Goal: Task Accomplishment & Management: Manage account settings

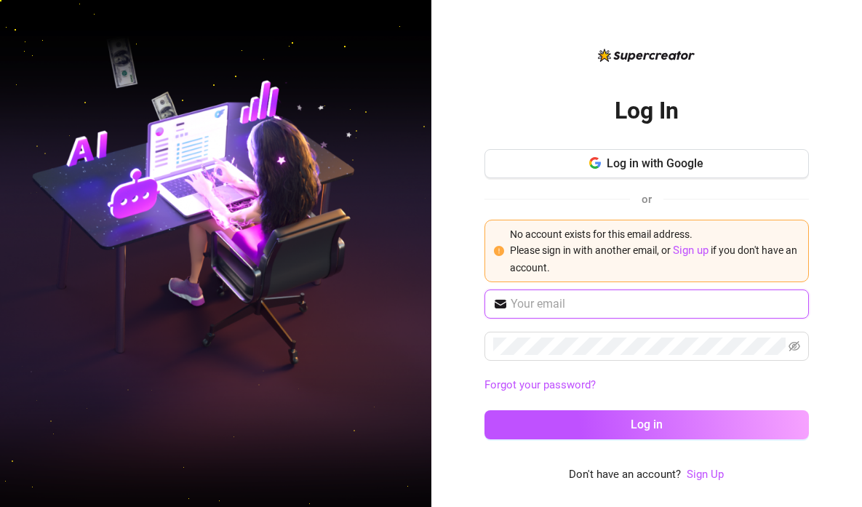
type input "[EMAIL_ADDRESS][DOMAIN_NAME]"
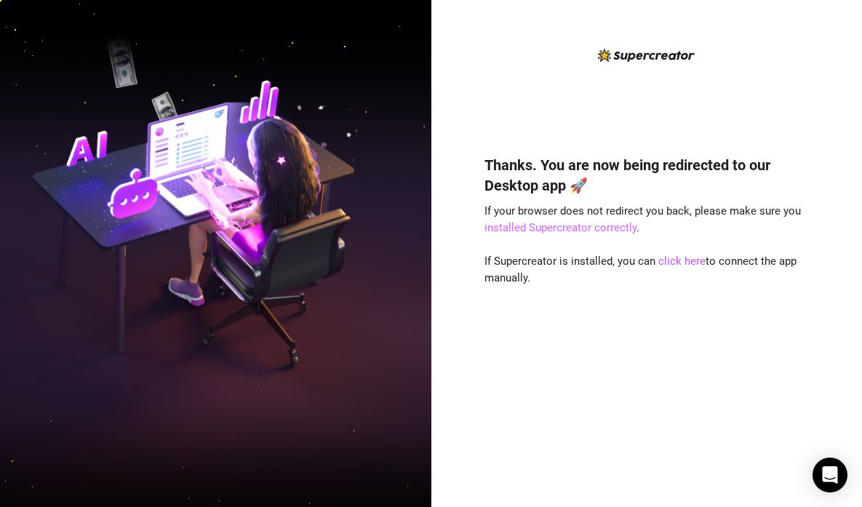
click at [582, 228] on link "installed Supercreator correctly" at bounding box center [560, 227] width 152 height 13
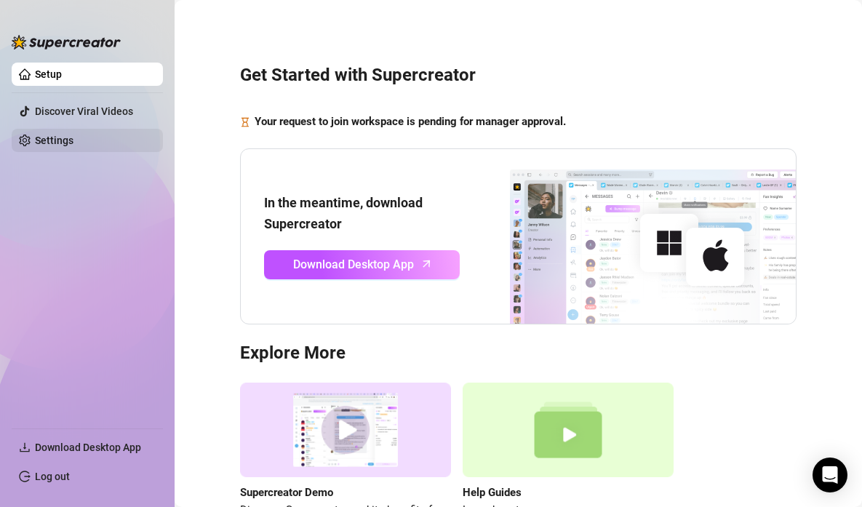
click at [72, 143] on link "Settings" at bounding box center [54, 141] width 39 height 12
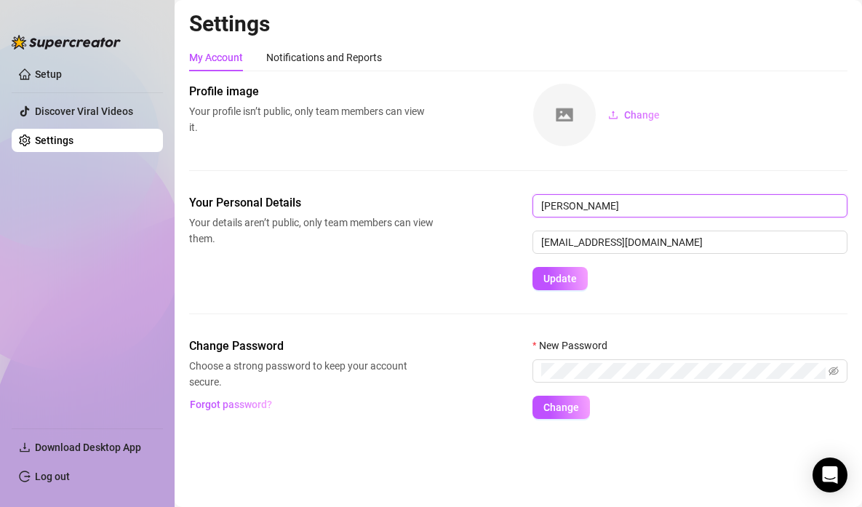
click at [587, 206] on input "clarisse radan" at bounding box center [689, 205] width 315 height 23
click at [591, 203] on input "clarisse radan" at bounding box center [689, 205] width 315 height 23
type input "c"
type input "Ma Clarrise Romano"
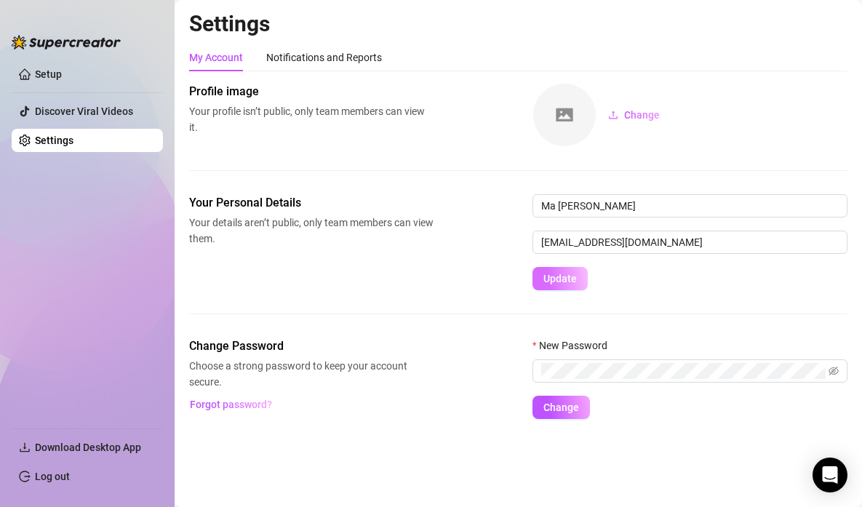
click at [569, 286] on button "Update" at bounding box center [559, 278] width 55 height 23
click at [692, 331] on div "Your Personal Details Your details aren’t public, only team members can view th…" at bounding box center [518, 265] width 658 height 143
click at [698, 380] on span at bounding box center [689, 370] width 315 height 23
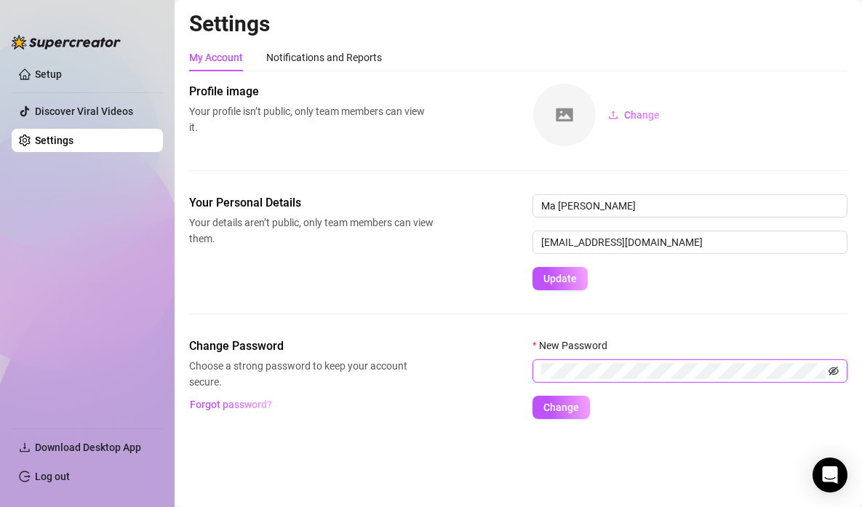
click at [830, 369] on icon "eye-invisible" at bounding box center [833, 370] width 10 height 9
click at [560, 409] on span "Change" at bounding box center [561, 407] width 36 height 12
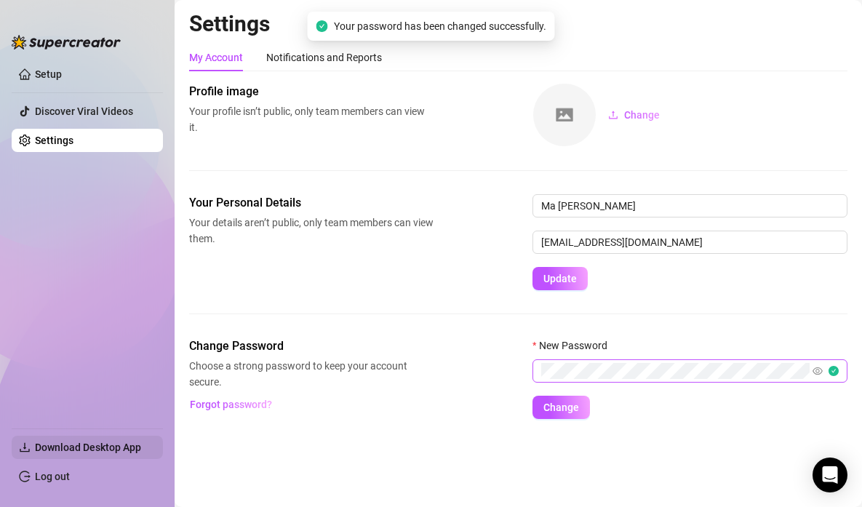
click at [75, 445] on span "Download Desktop App" at bounding box center [88, 447] width 106 height 12
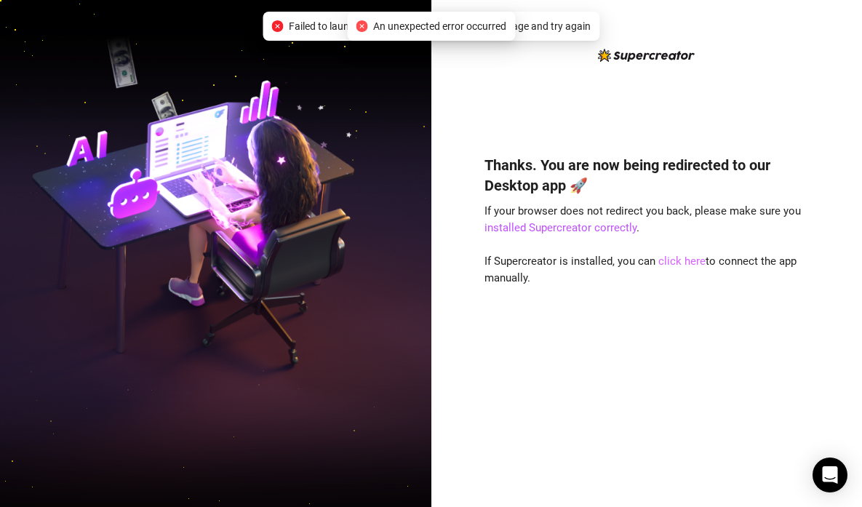
click at [675, 260] on link "click here" at bounding box center [681, 260] width 47 height 13
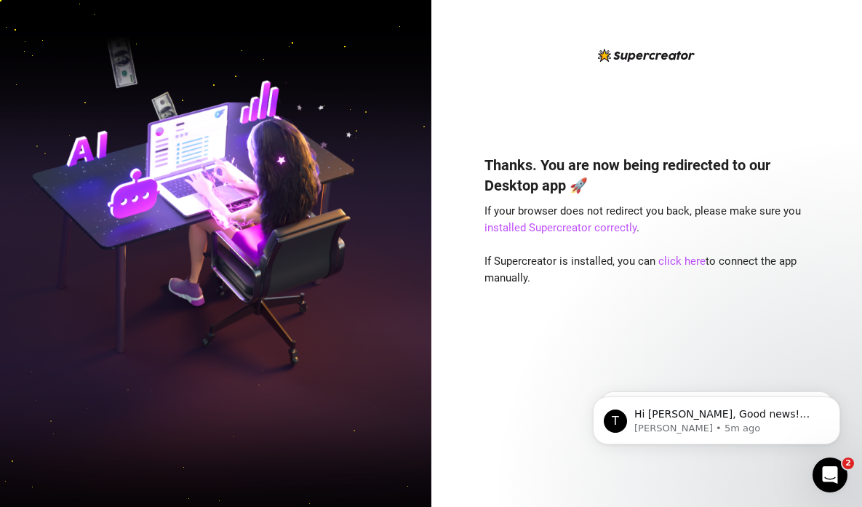
drag, startPoint x: 578, startPoint y: 430, endPoint x: 577, endPoint y: 413, distance: 17.5
click at [577, 366] on html "T Hi clarisse, Good news! We’ve just launched our Referral Program 🚀 Invite you…" at bounding box center [716, 417] width 291 height 102
click at [682, 258] on link "click here" at bounding box center [681, 260] width 47 height 13
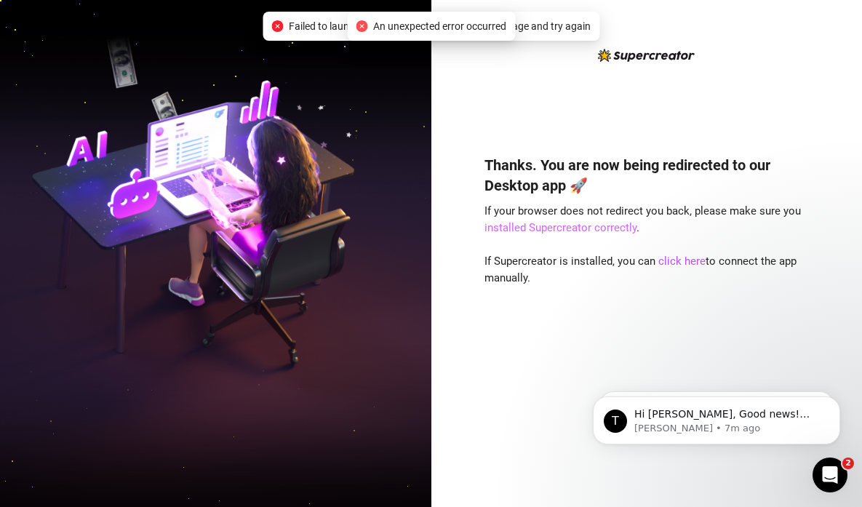
click at [599, 228] on link "installed Supercreator correctly" at bounding box center [560, 227] width 152 height 13
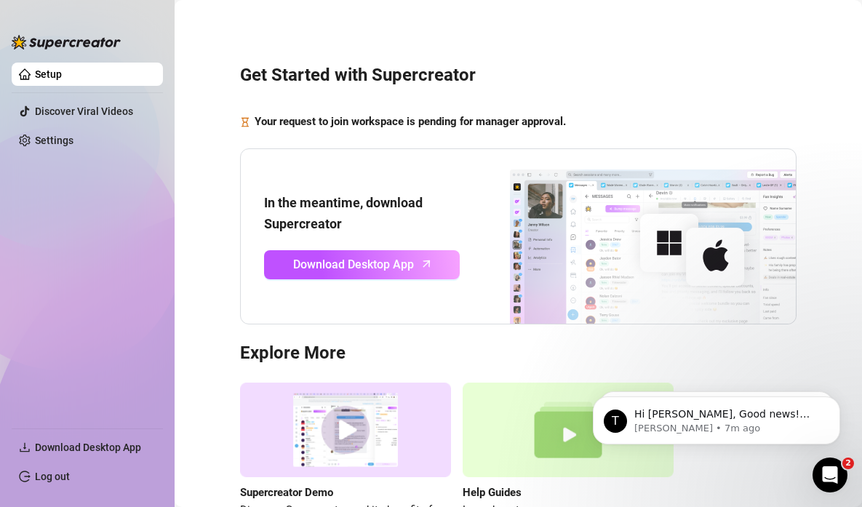
click at [140, 269] on ul "Setup Discover Viral Videos Settings" at bounding box center [87, 239] width 151 height 365
click at [73, 340] on ul "Setup Discover Viral Videos Settings" at bounding box center [87, 239] width 151 height 365
click at [73, 143] on link "Settings" at bounding box center [54, 141] width 39 height 12
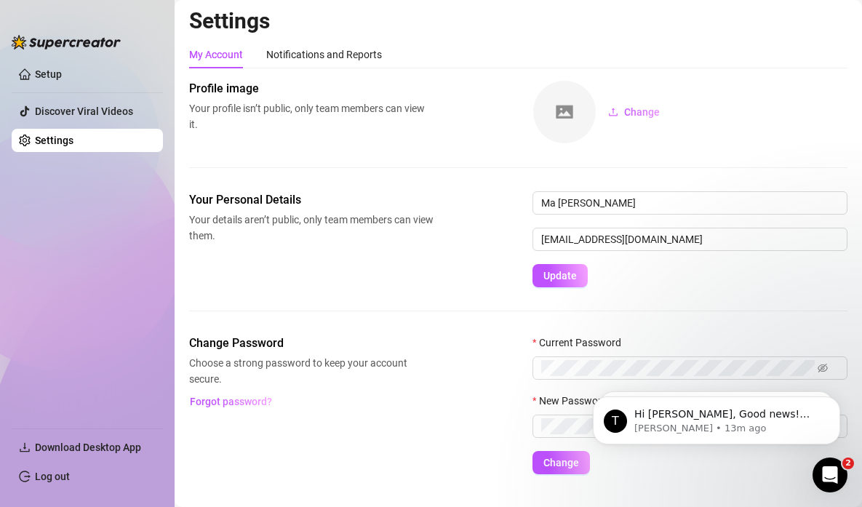
scroll to position [32, 0]
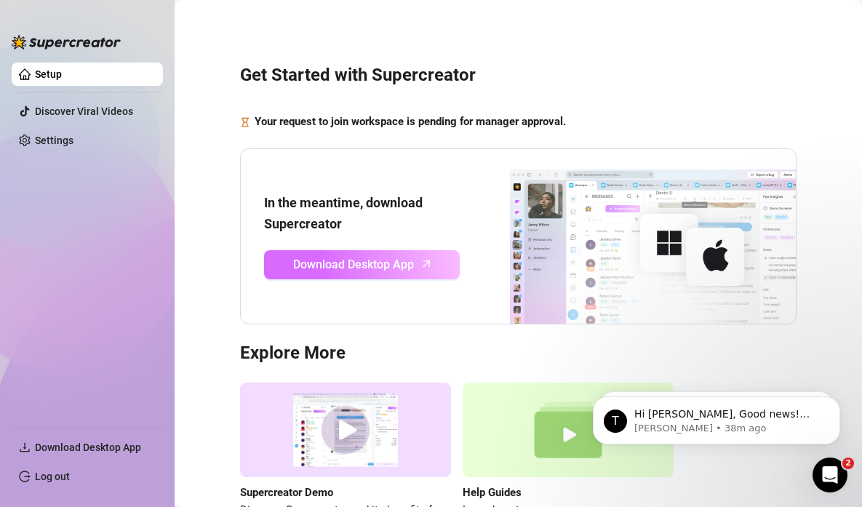
click at [375, 270] on span "Download Desktop App" at bounding box center [353, 264] width 121 height 18
click at [356, 268] on span "Download Desktop App" at bounding box center [353, 264] width 121 height 18
click at [364, 264] on span "Download Desktop App" at bounding box center [353, 264] width 121 height 18
click at [367, 266] on span "Download Desktop App" at bounding box center [353, 264] width 121 height 18
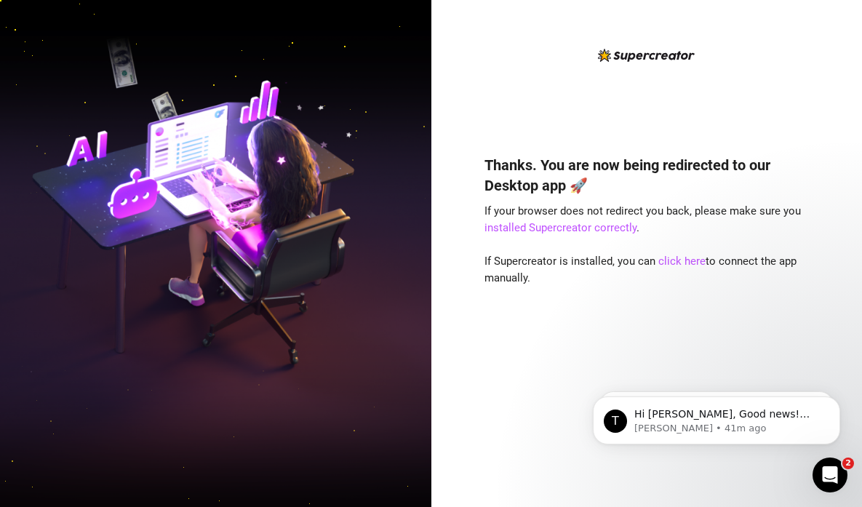
click at [630, 324] on div "Thanks. You are now being redirected to our Desktop app 🚀 If your browser does …" at bounding box center [646, 309] width 324 height 348
click at [675, 262] on link "click here" at bounding box center [681, 260] width 47 height 13
click at [679, 260] on link "click here" at bounding box center [681, 260] width 47 height 13
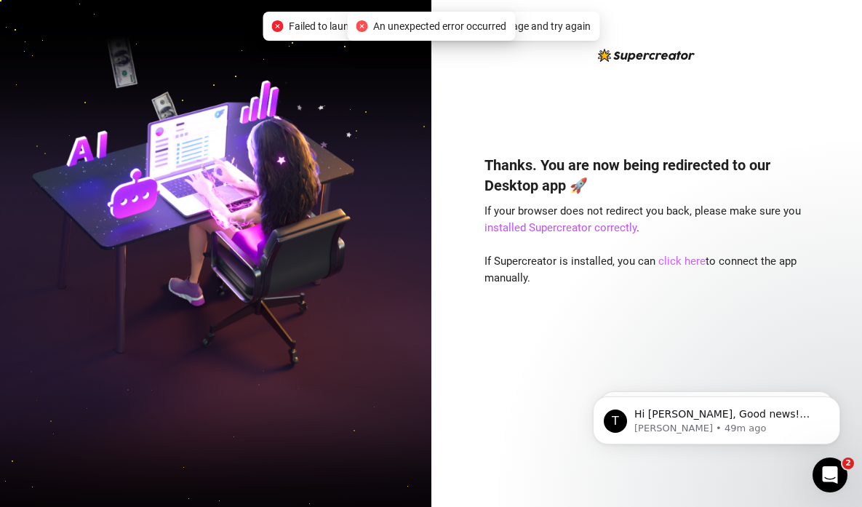
click at [682, 260] on link "click here" at bounding box center [681, 260] width 47 height 13
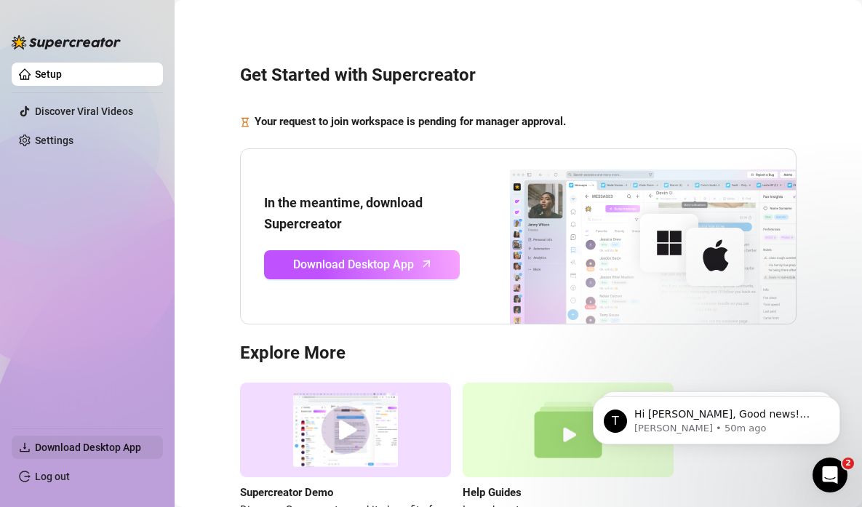
click at [85, 450] on span "Download Desktop App" at bounding box center [88, 447] width 106 height 12
click at [66, 475] on link "Log out" at bounding box center [52, 476] width 35 height 12
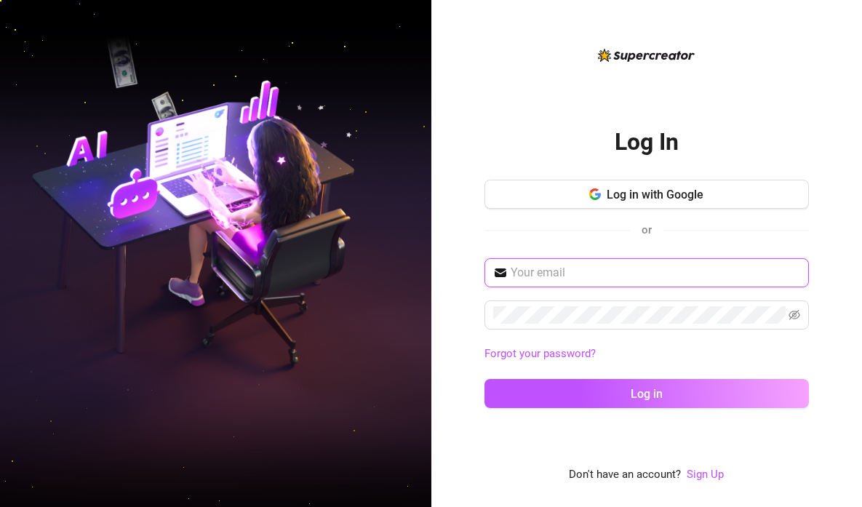
type input "[EMAIL_ADDRESS][DOMAIN_NAME]"
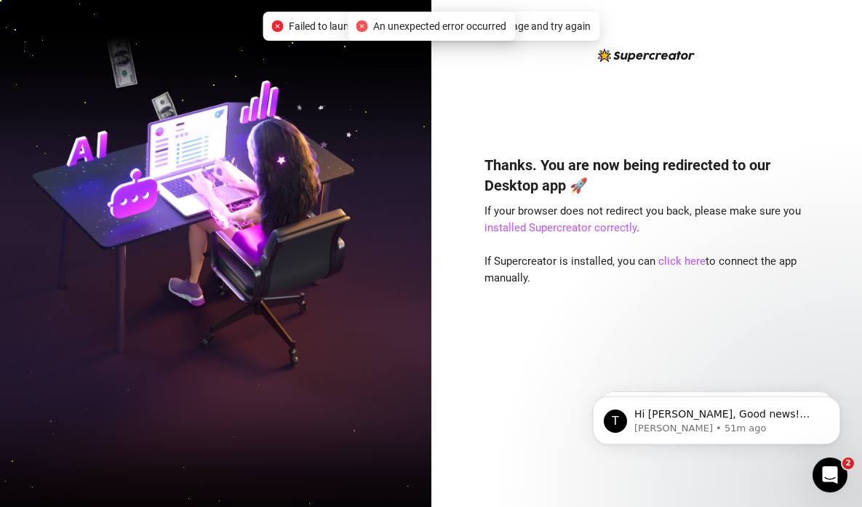
click at [550, 115] on div "Thanks. You are now being redirected to our Desktop app 🚀 If your browser does …" at bounding box center [646, 265] width 324 height 437
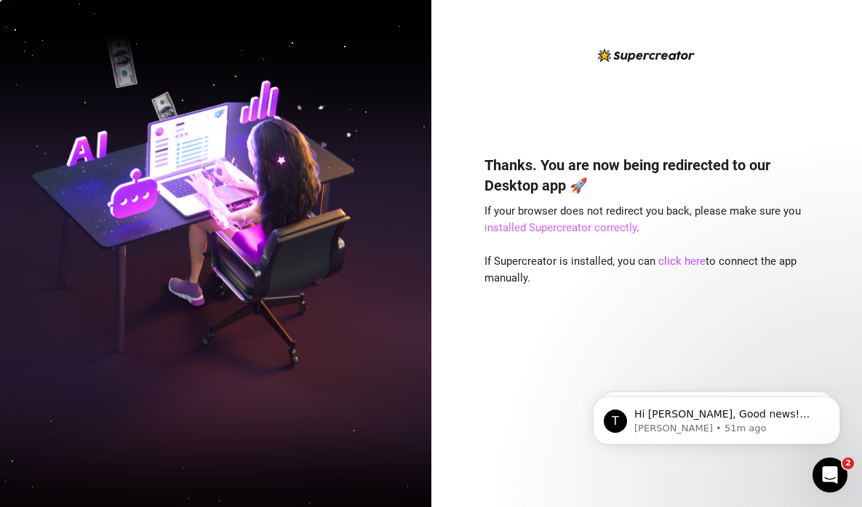
click at [601, 230] on link "installed Supercreator correctly" at bounding box center [560, 227] width 152 height 13
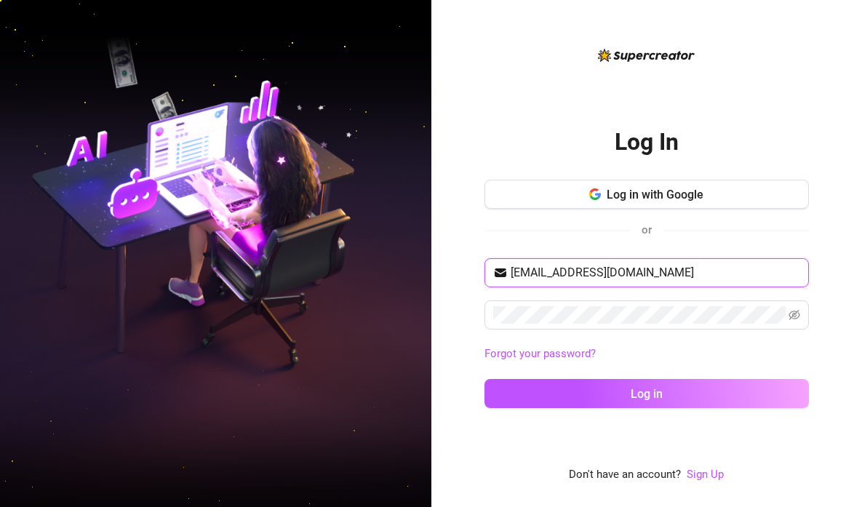
click at [673, 273] on input "[EMAIL_ADDRESS][DOMAIN_NAME]" at bounding box center [654, 272] width 289 height 17
drag, startPoint x: 675, startPoint y: 273, endPoint x: 613, endPoint y: 265, distance: 62.3
click at [613, 265] on input "[EMAIL_ADDRESS][DOMAIN_NAME]" at bounding box center [654, 272] width 289 height 17
drag, startPoint x: 629, startPoint y: 270, endPoint x: 590, endPoint y: 270, distance: 38.5
click at [630, 270] on input "clarisseradan0019@gmail.com" at bounding box center [654, 272] width 289 height 17
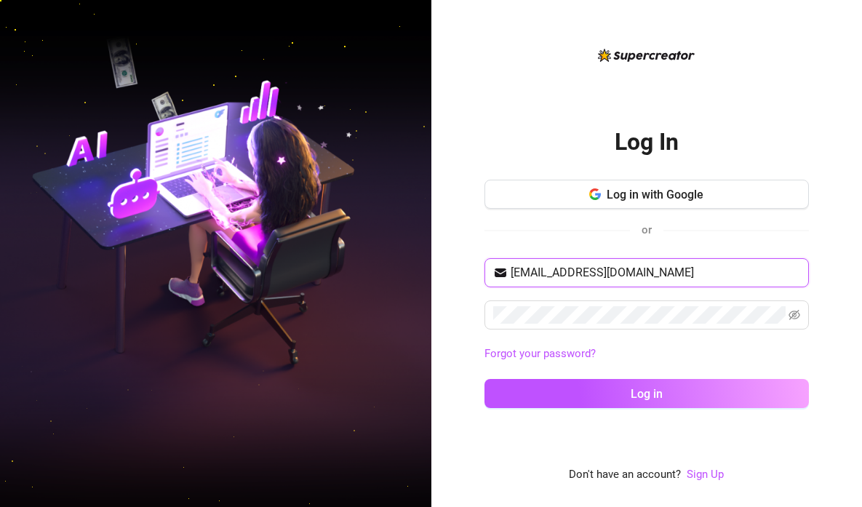
click at [583, 269] on input "clarisseradan0019@gmail.com" at bounding box center [654, 272] width 289 height 17
click at [595, 271] on input "clarisseradan0019@gmail.com" at bounding box center [654, 272] width 289 height 17
click at [792, 313] on icon "eye-invisible" at bounding box center [794, 315] width 12 height 10
type input "[EMAIL_ADDRESS][DOMAIN_NAME]"
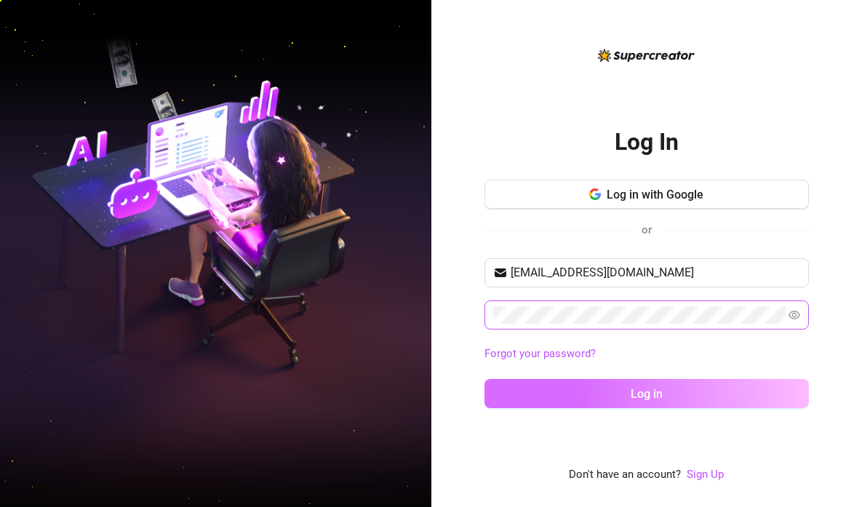
click at [659, 399] on span "Log in" at bounding box center [646, 394] width 32 height 14
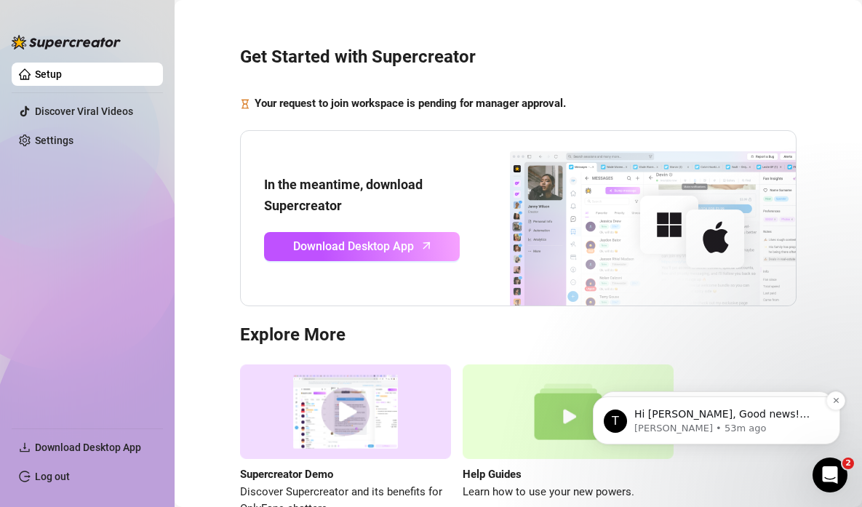
scroll to position [43, 0]
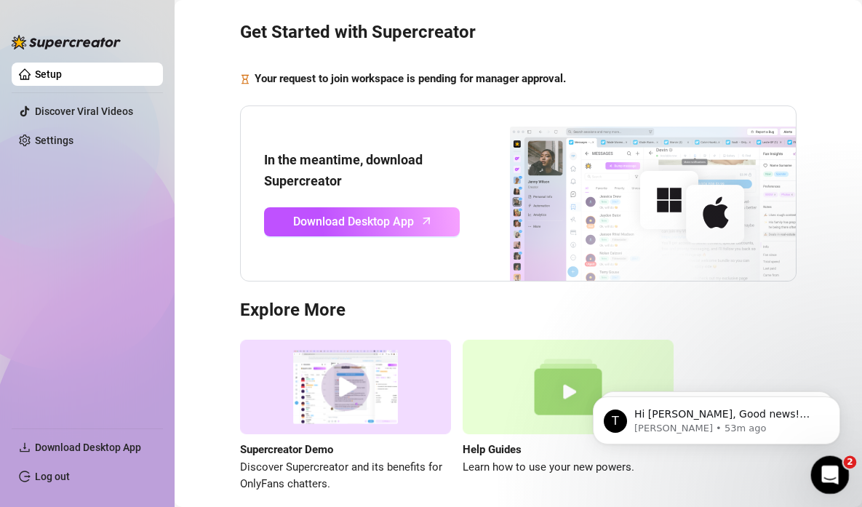
click at [825, 467] on icon "Open Intercom Messenger" at bounding box center [828, 473] width 24 height 24
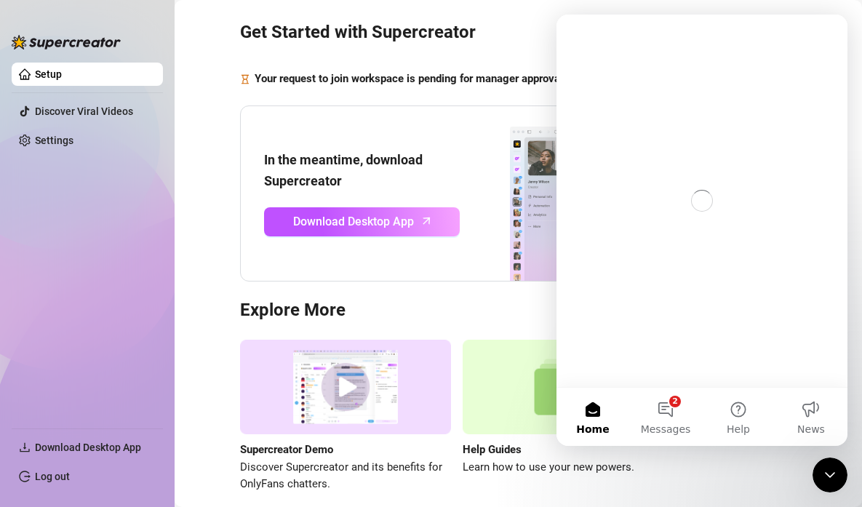
scroll to position [0, 0]
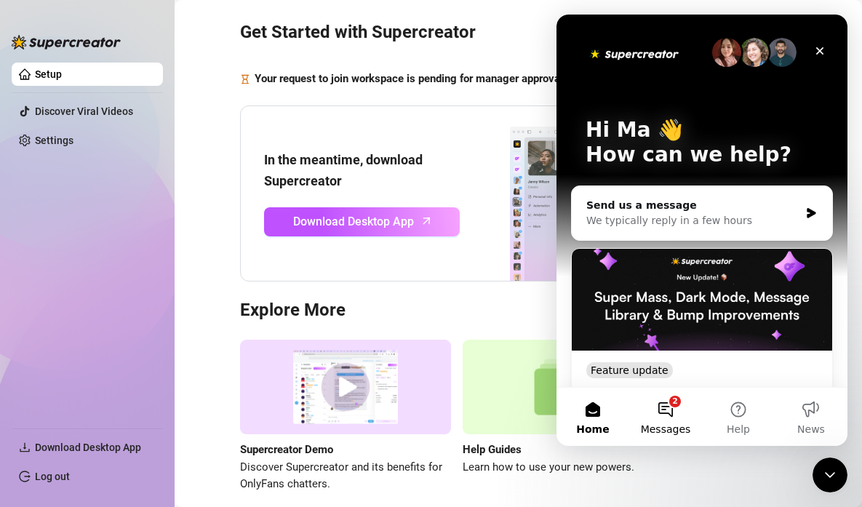
click at [678, 415] on button "2 Messages" at bounding box center [665, 417] width 73 height 58
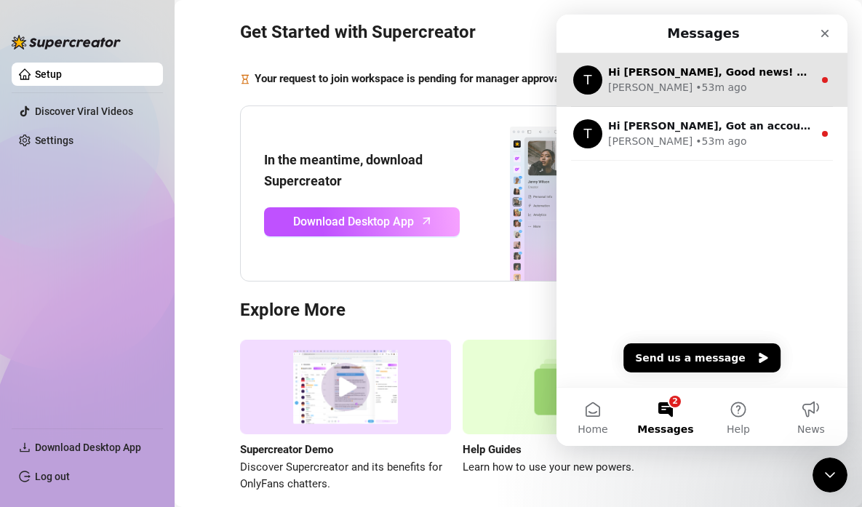
click at [699, 85] on div "Tanya • 53m ago" at bounding box center [710, 87] width 205 height 15
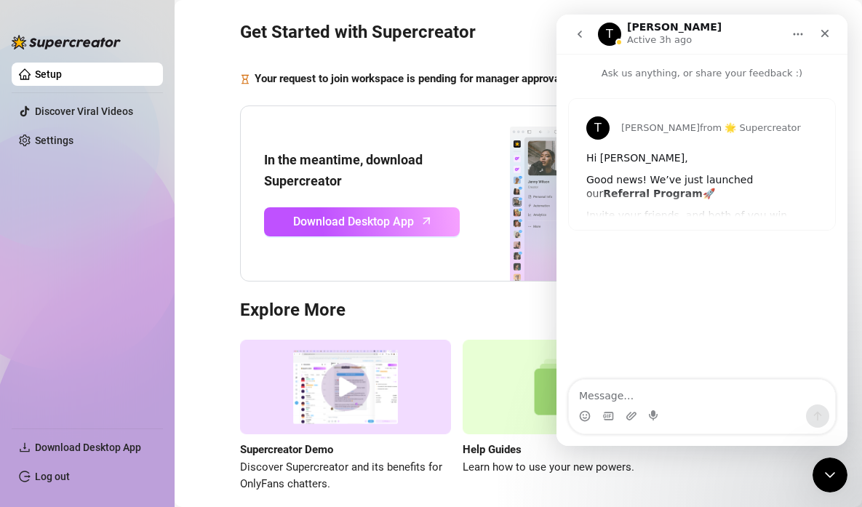
click at [507, 12] on div "Get Started with Supercreator Your request to join workspace is pending for man…" at bounding box center [518, 248] width 658 height 562
click at [827, 32] on icon "Close" at bounding box center [825, 34] width 12 height 12
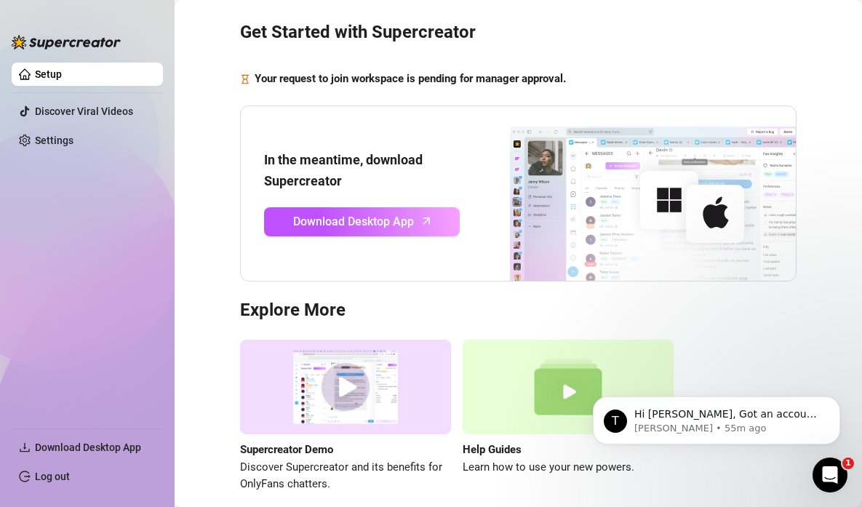
click at [62, 79] on link "Setup" at bounding box center [48, 74] width 27 height 12
click at [364, 220] on span "Download Desktop App" at bounding box center [353, 221] width 121 height 18
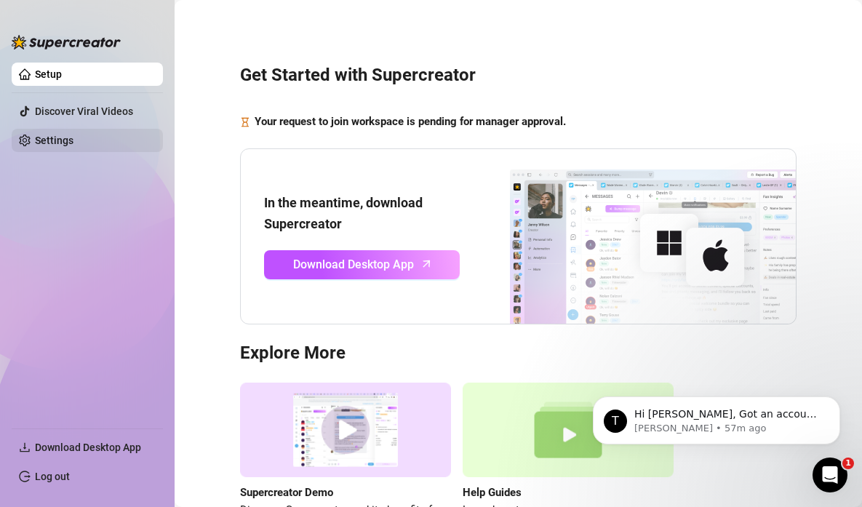
click at [58, 137] on link "Settings" at bounding box center [54, 141] width 39 height 12
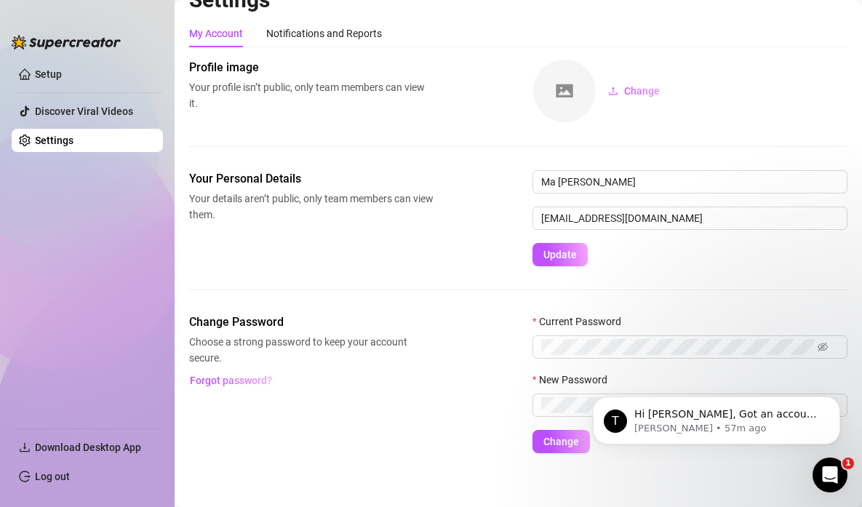
scroll to position [32, 0]
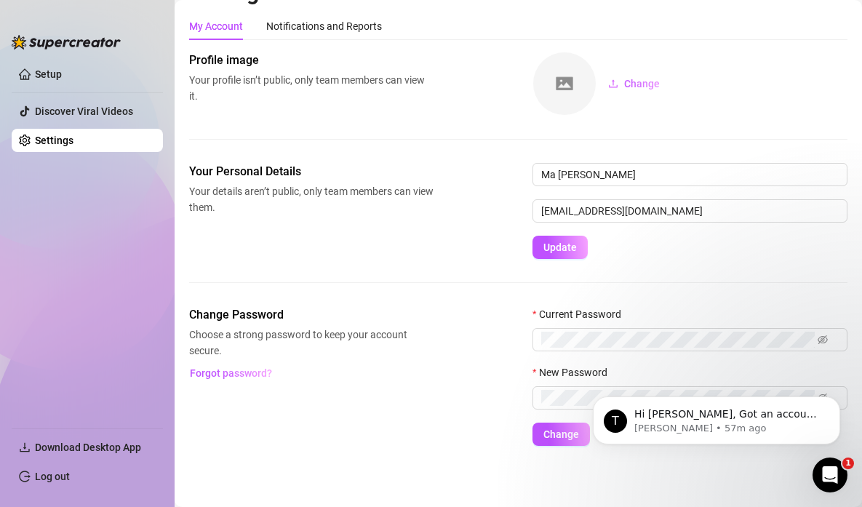
click at [86, 378] on ul "Setup Discover Viral Videos Settings" at bounding box center [87, 239] width 151 height 365
click at [73, 115] on link "Discover Viral Videos" at bounding box center [84, 111] width 98 height 12
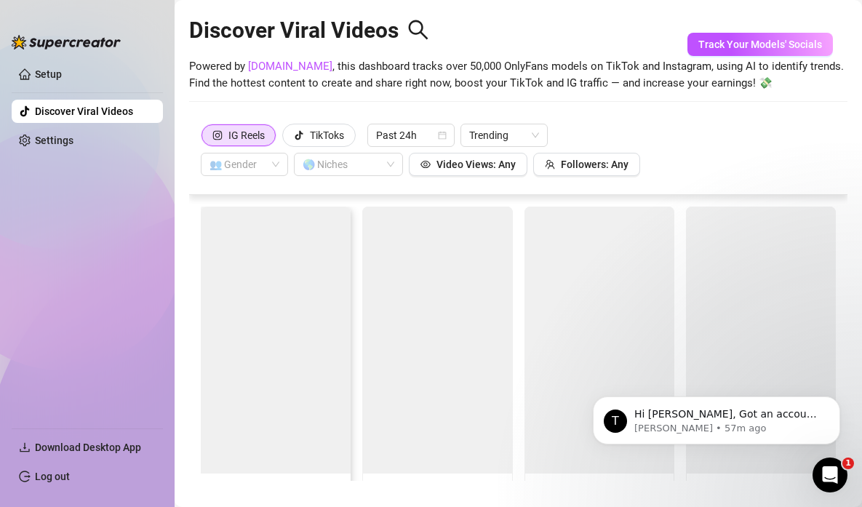
scroll to position [32, 0]
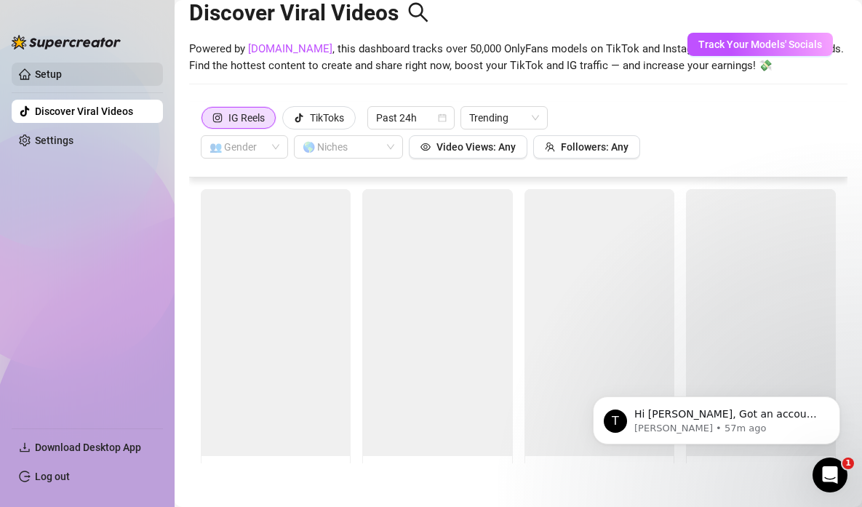
click at [62, 80] on link "Setup" at bounding box center [48, 74] width 27 height 12
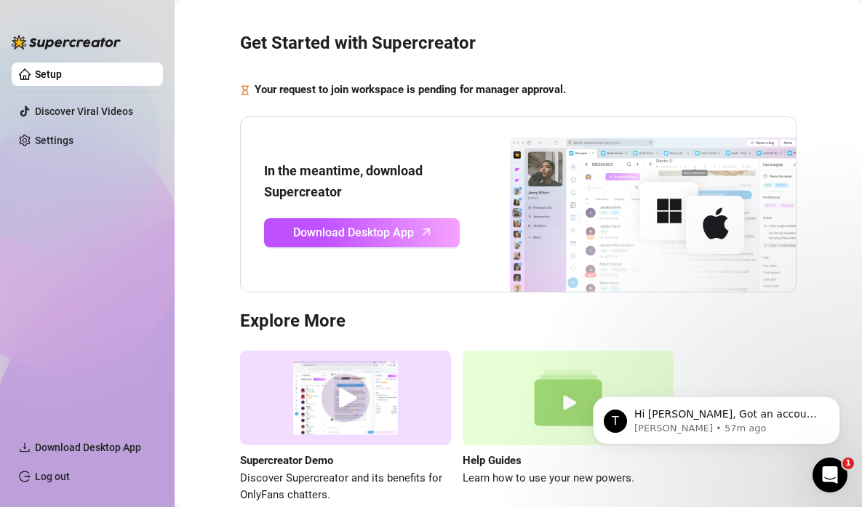
scroll to position [68, 0]
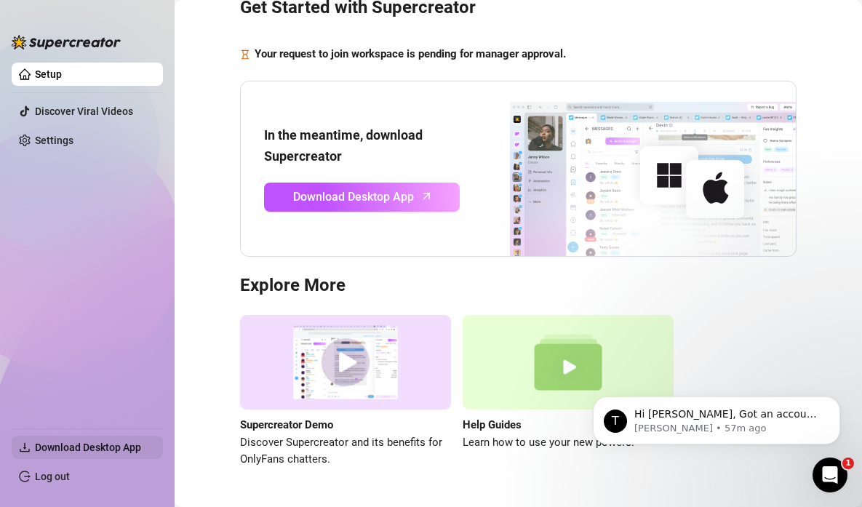
click at [74, 445] on span "Download Desktop App" at bounding box center [88, 447] width 106 height 12
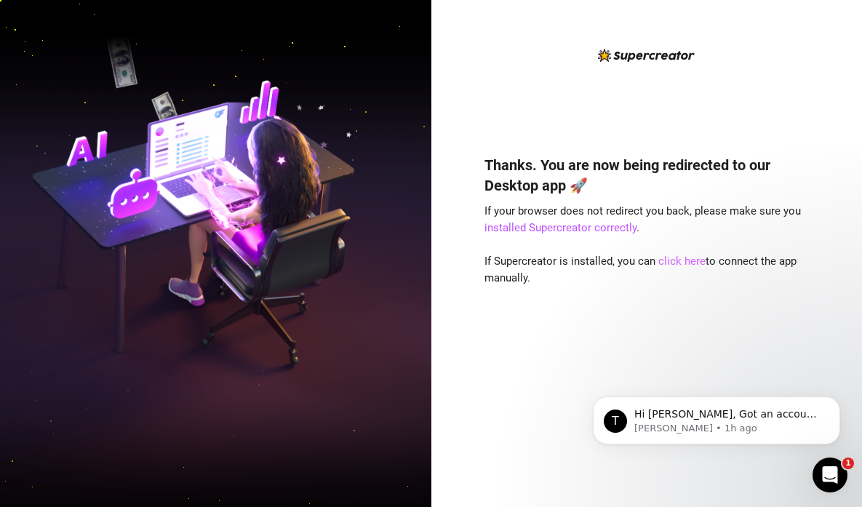
click at [691, 262] on link "click here" at bounding box center [681, 260] width 47 height 13
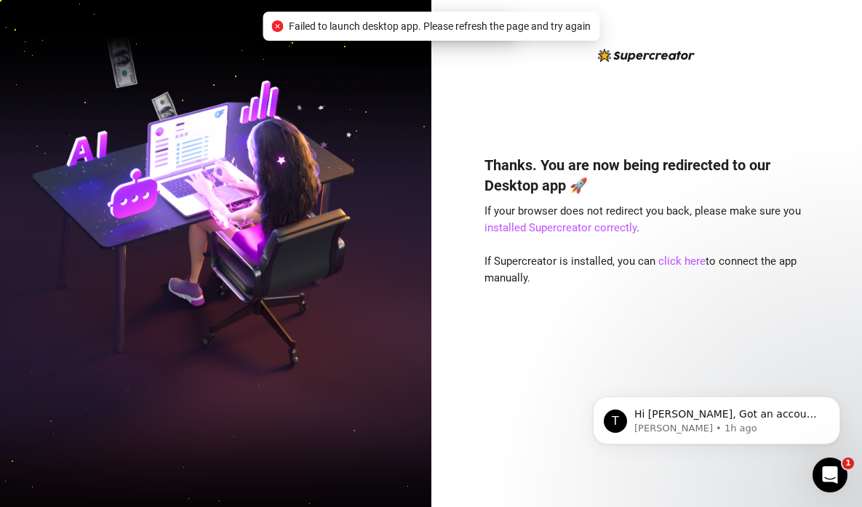
click at [390, 140] on img at bounding box center [215, 253] width 431 height 540
click at [456, 40] on div "An unexpected error occurred" at bounding box center [431, 26] width 168 height 29
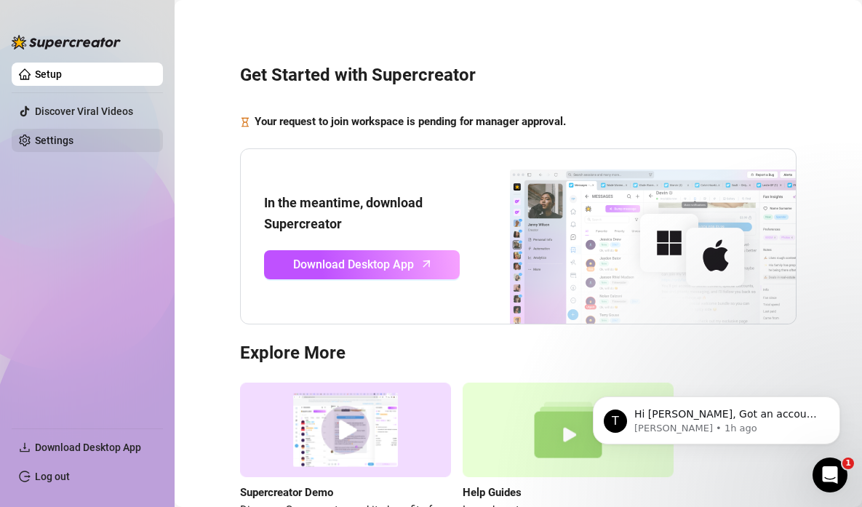
click at [61, 146] on link "Settings" at bounding box center [54, 141] width 39 height 12
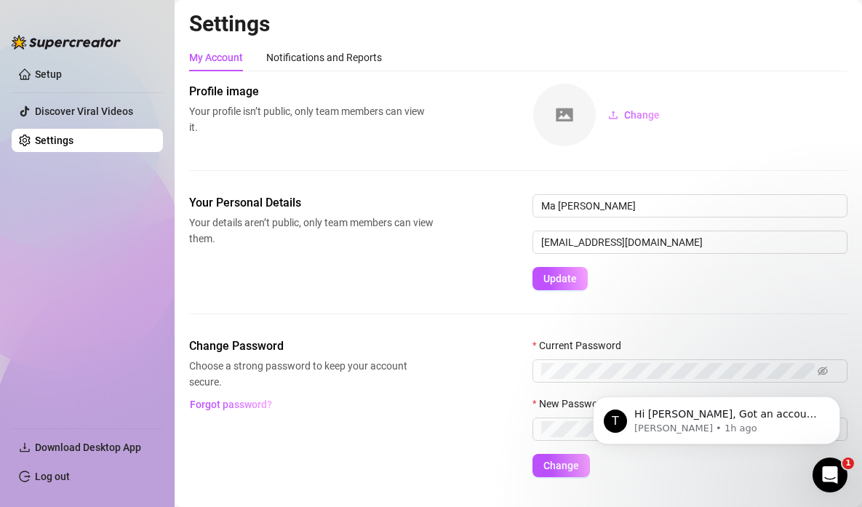
click at [572, 126] on img at bounding box center [564, 115] width 63 height 63
click at [312, 59] on div "Notifications and Reports" at bounding box center [324, 57] width 116 height 16
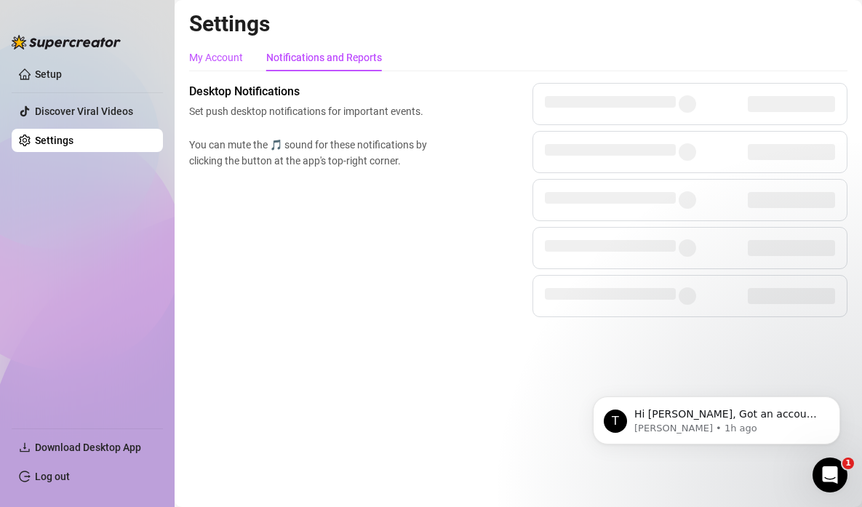
click at [221, 63] on div "My Account" at bounding box center [216, 57] width 54 height 16
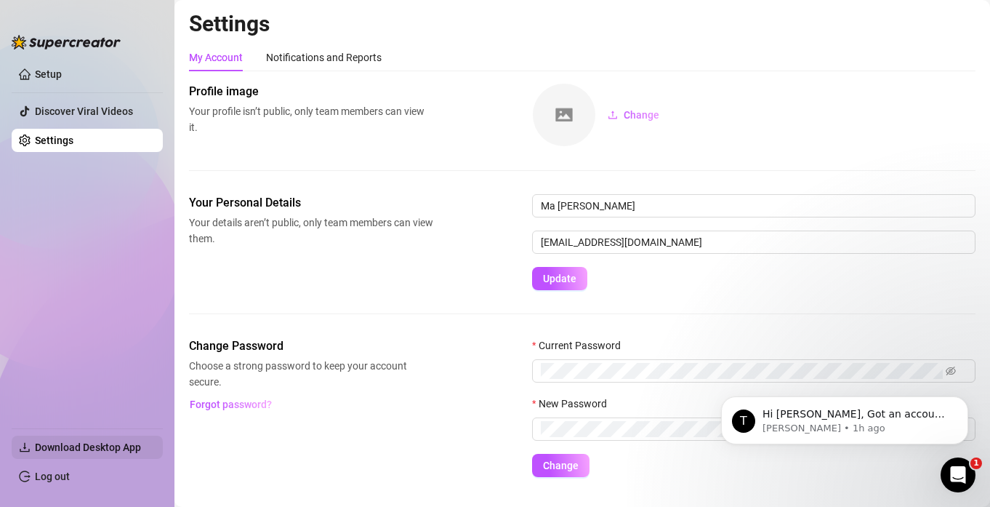
click at [73, 452] on span "Download Desktop App" at bounding box center [88, 447] width 106 height 12
click at [46, 475] on link "Log out" at bounding box center [52, 476] width 35 height 12
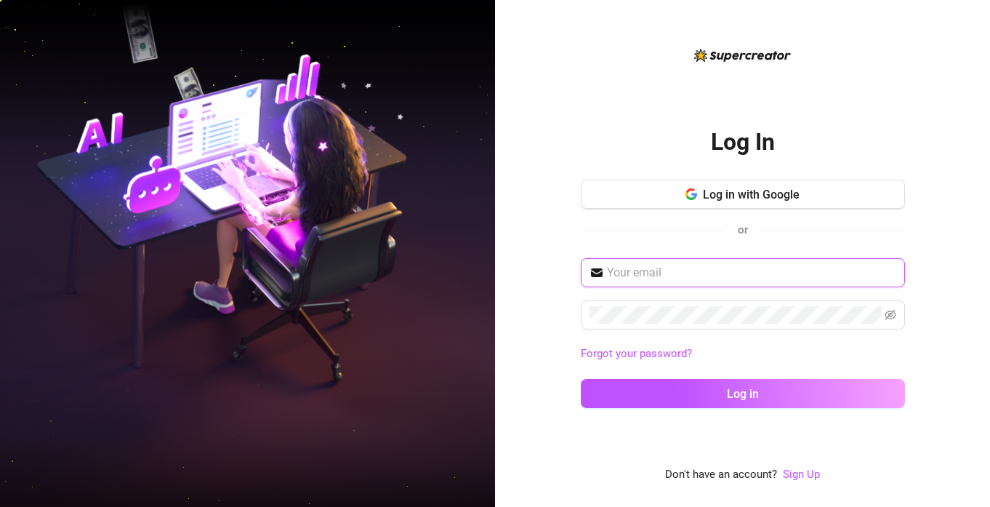
type input "clarisseradan019@gmail.com"
type input "[EMAIL_ADDRESS][DOMAIN_NAME]"
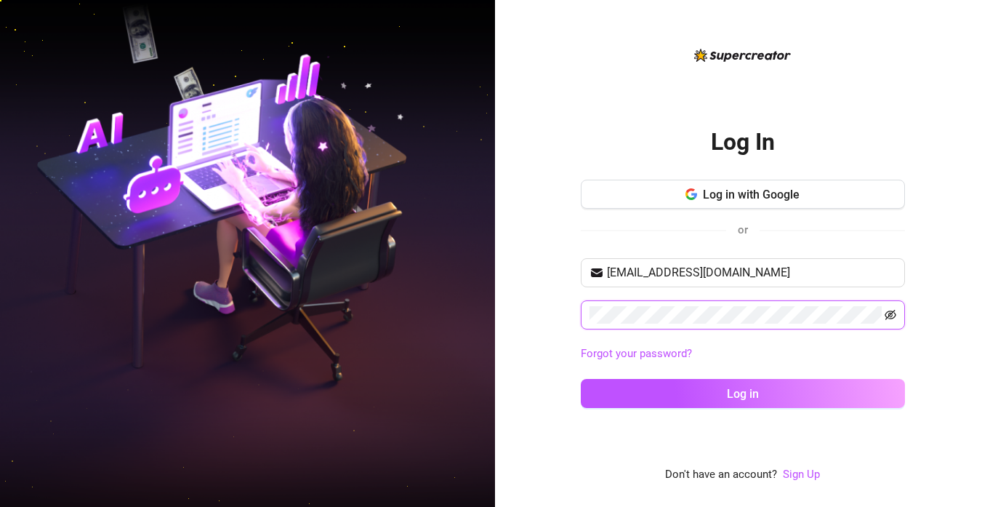
click at [894, 316] on icon "eye-invisible" at bounding box center [891, 315] width 12 height 12
click at [947, 339] on div "Log In Log in with Google or [EMAIL_ADDRESS][DOMAIN_NAME] Forgot your password?…" at bounding box center [742, 253] width 495 height 507
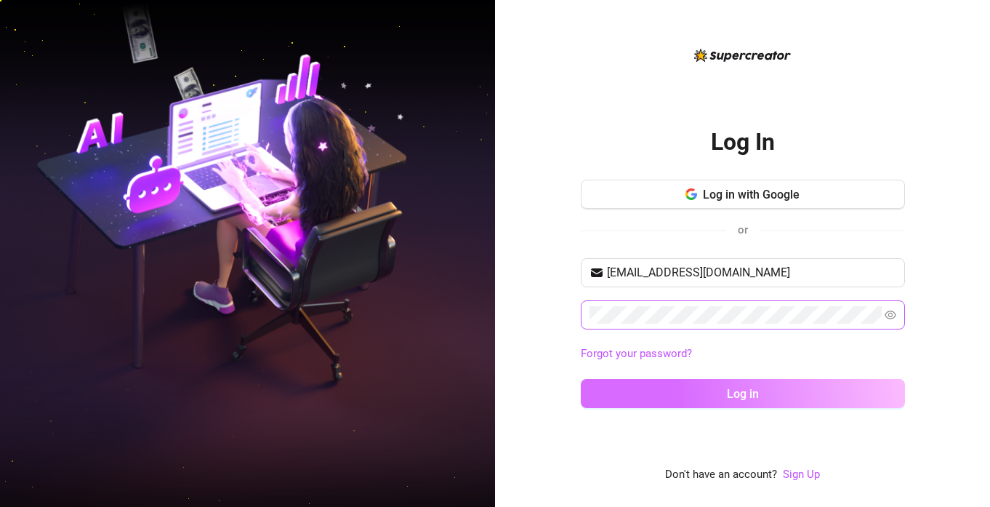
click at [802, 398] on button "Log in" at bounding box center [743, 393] width 324 height 29
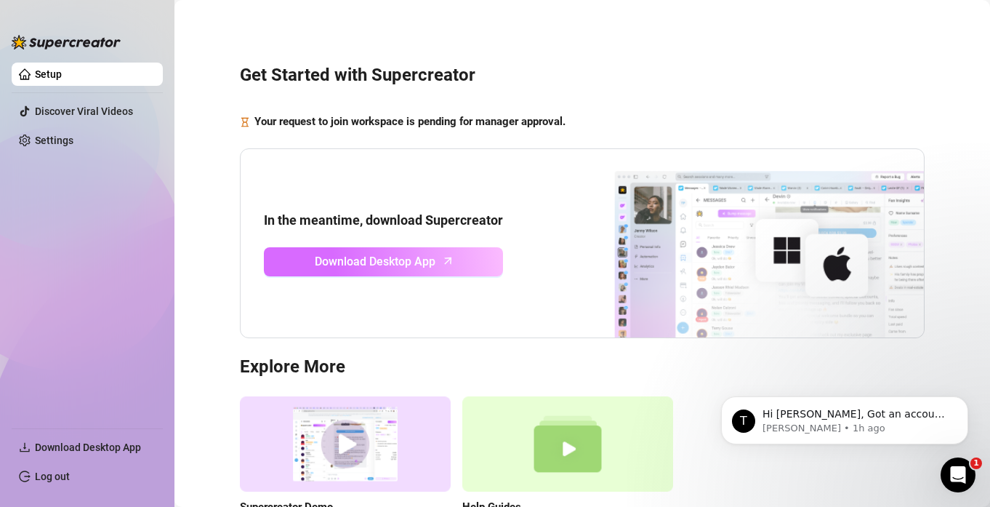
click at [406, 266] on span "Download Desktop App" at bounding box center [375, 261] width 121 height 18
